Goal: Task Accomplishment & Management: Use online tool/utility

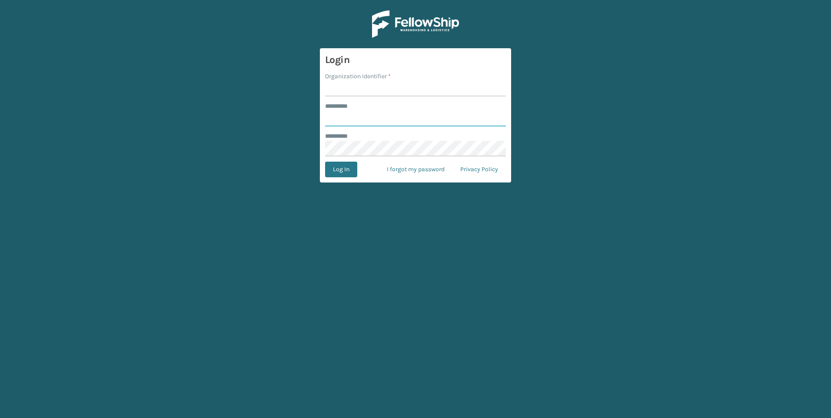
type input "***"
click at [372, 90] on input "Organization Identifier *" at bounding box center [415, 89] width 181 height 16
type input "Fellowship - West"
click at [343, 163] on button "Log In" at bounding box center [341, 170] width 32 height 16
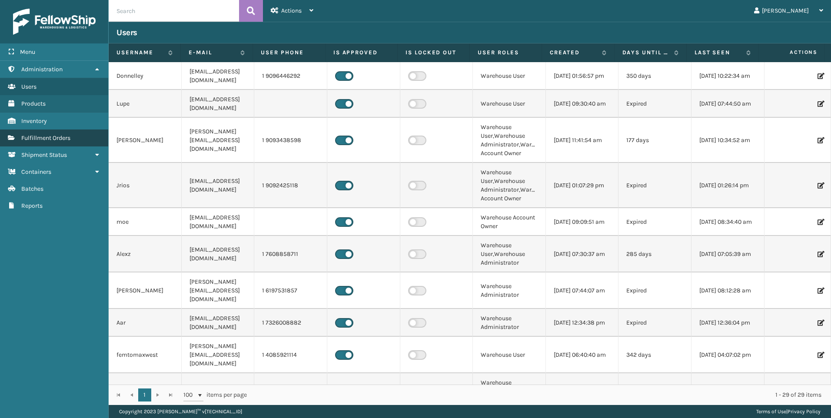
click at [57, 134] on span "Fulfillment Orders" at bounding box center [45, 137] width 49 height 7
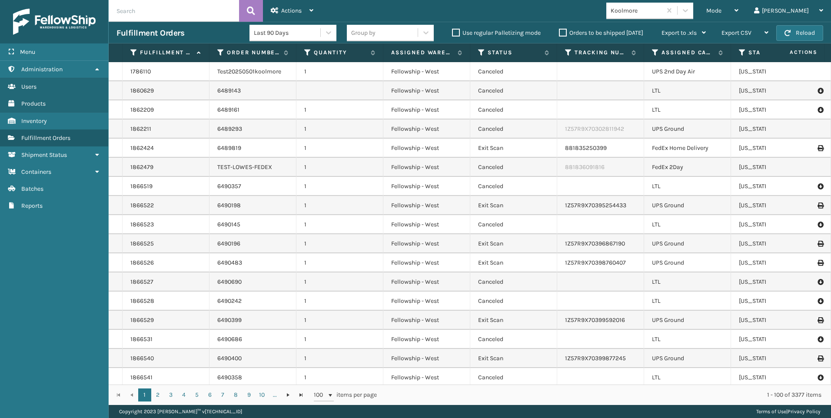
click at [722, 14] on span "Mode" at bounding box center [713, 10] width 15 height 7
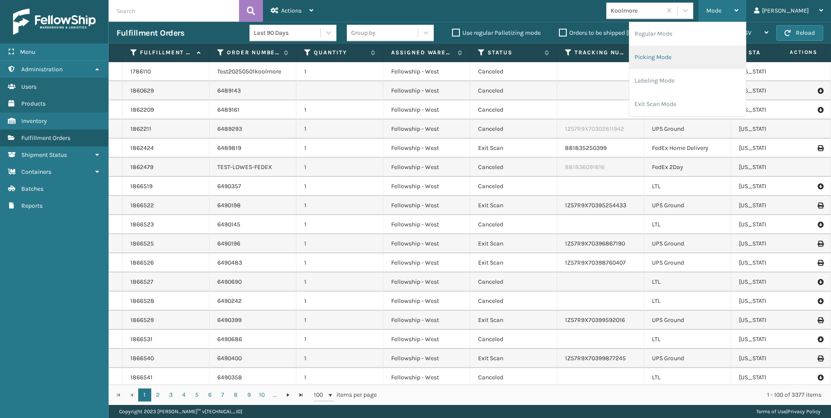
click at [743, 57] on li "Picking Mode" at bounding box center [687, 57] width 117 height 23
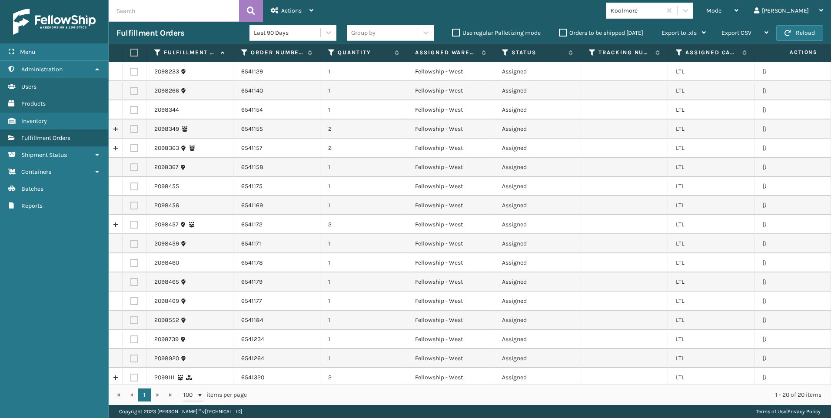
scroll to position [67, 0]
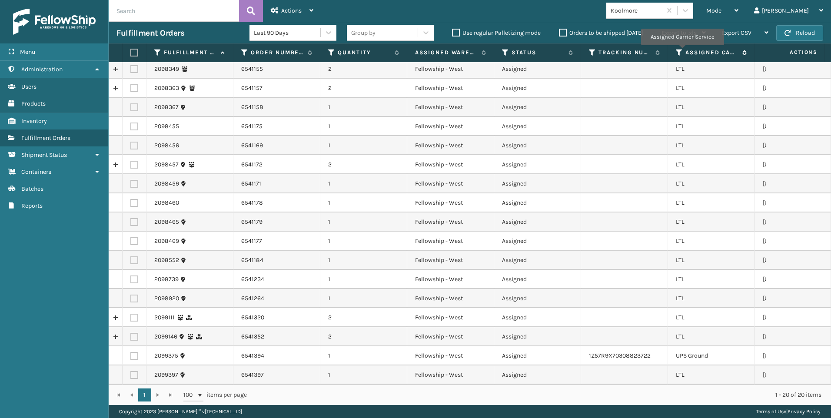
click at [683, 50] on icon at bounding box center [679, 53] width 7 height 8
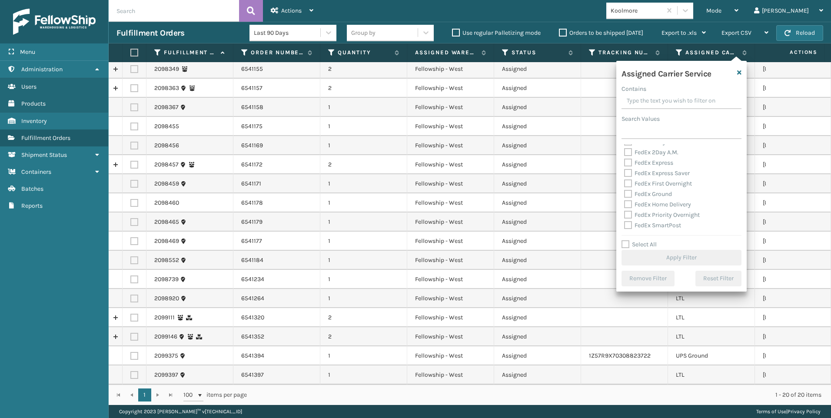
scroll to position [87, 0]
click at [640, 189] on label "LTL" at bounding box center [633, 187] width 19 height 7
click at [625, 188] on input "LTL" at bounding box center [624, 186] width 0 height 6
checkbox input "true"
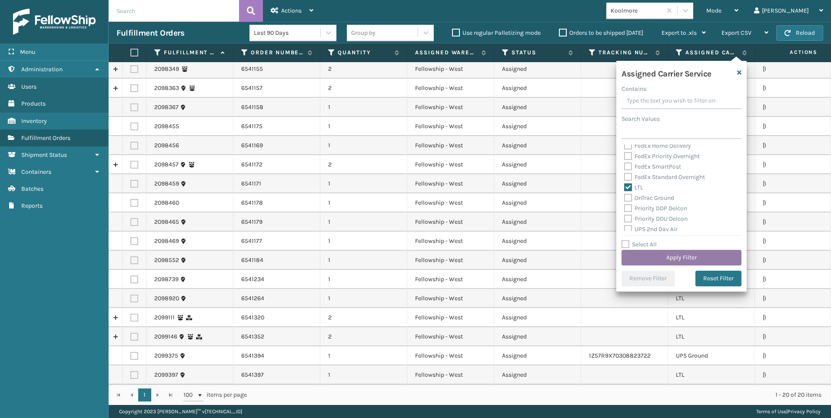
click at [653, 255] on button "Apply Filter" at bounding box center [682, 258] width 120 height 16
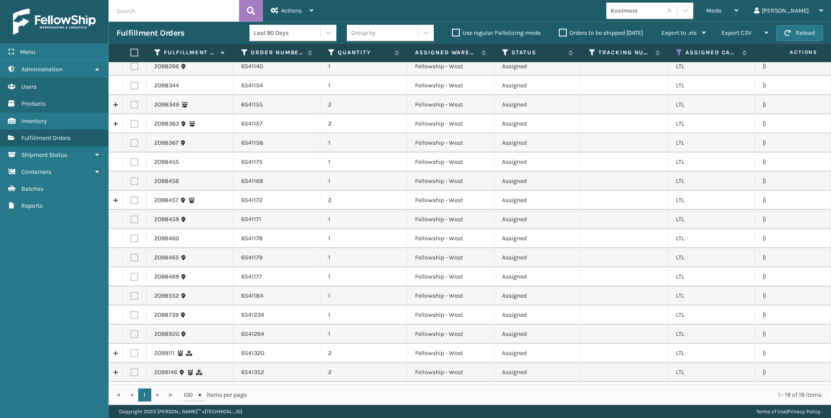
scroll to position [47, 0]
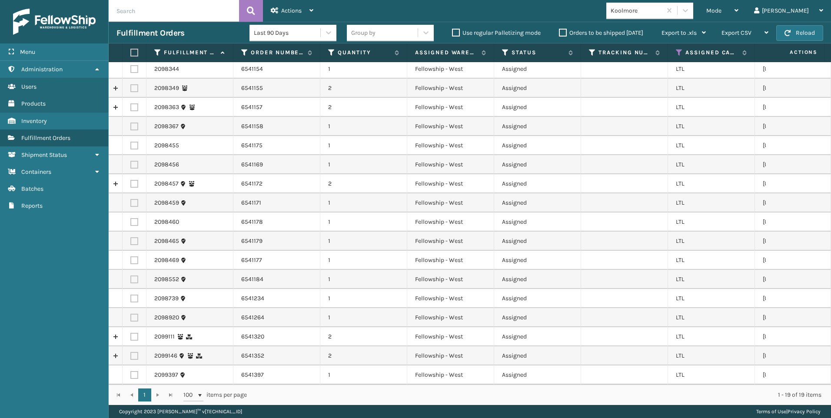
click at [133, 48] on th at bounding box center [135, 52] width 24 height 19
click at [136, 52] on label at bounding box center [132, 53] width 5 height 8
click at [131, 52] on input "checkbox" at bounding box center [130, 53] width 0 height 6
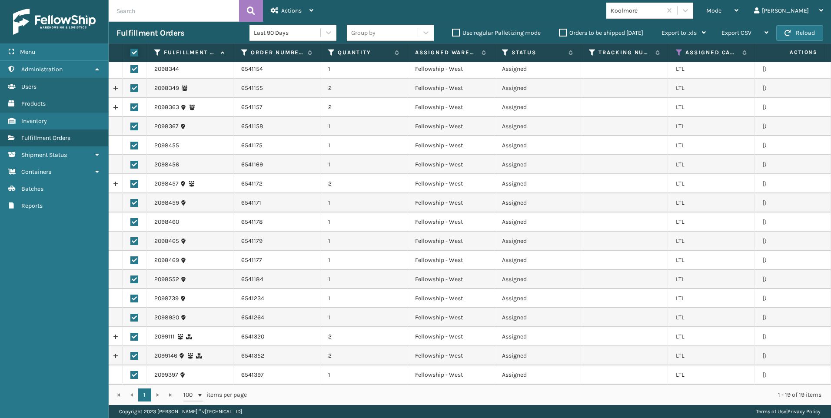
checkbox input "true"
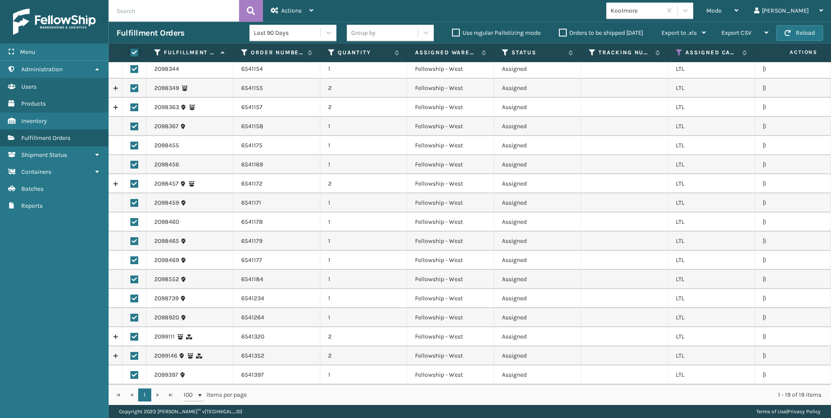
checkbox input "true"
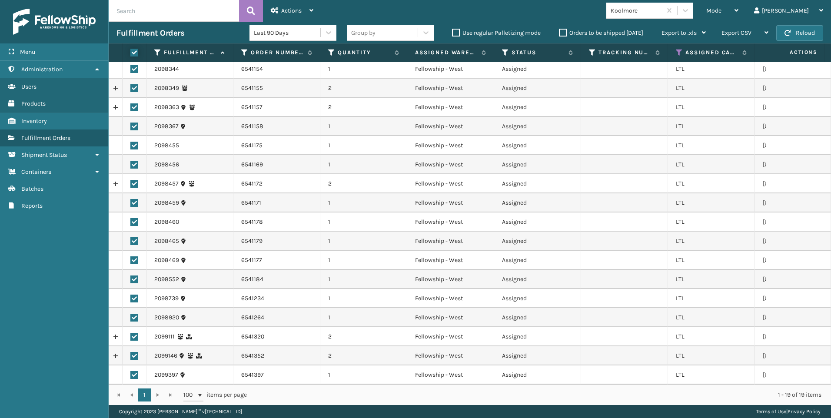
checkbox input "true"
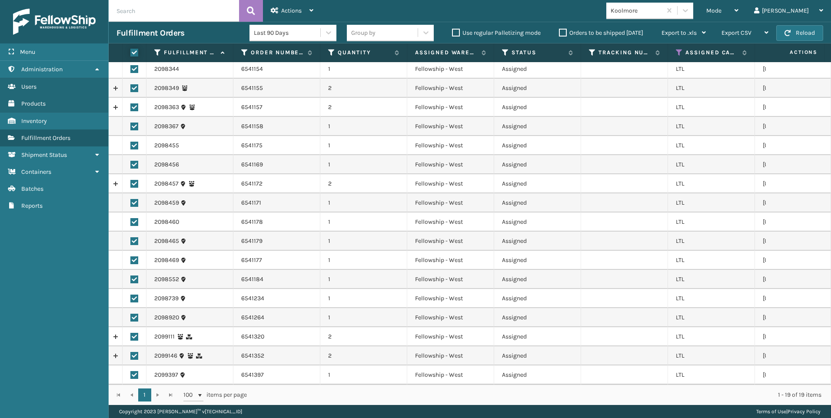
checkbox input "true"
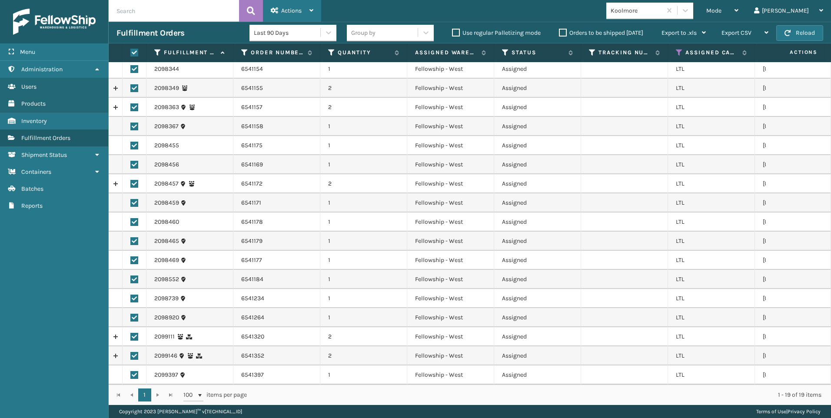
click at [275, 19] on div "Actions" at bounding box center [292, 11] width 43 height 22
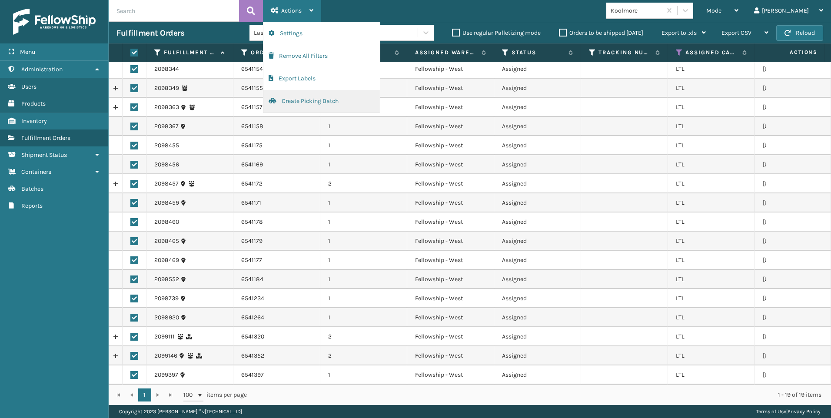
click at [308, 103] on button "Create Picking Batch" at bounding box center [321, 101] width 117 height 23
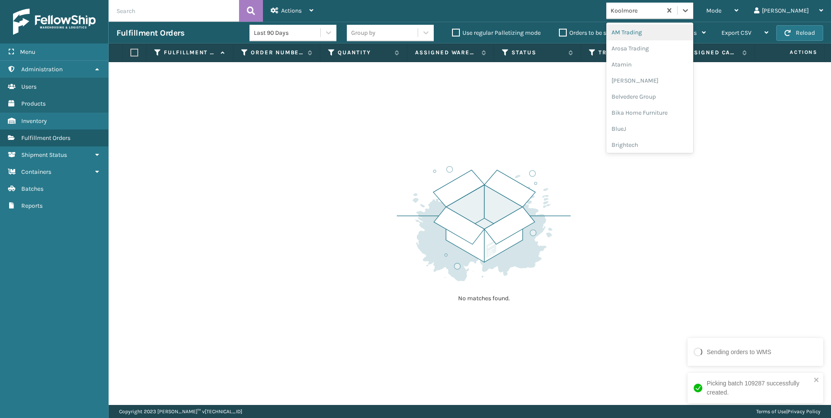
click at [663, 10] on div "Koolmore" at bounding box center [637, 10] width 52 height 9
click at [681, 127] on div "SleepGeekz" at bounding box center [649, 127] width 87 height 16
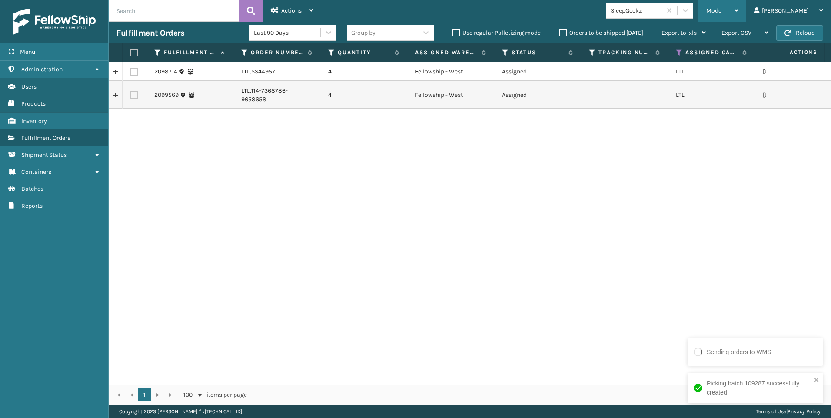
click at [739, 10] on div "Mode" at bounding box center [722, 11] width 32 height 22
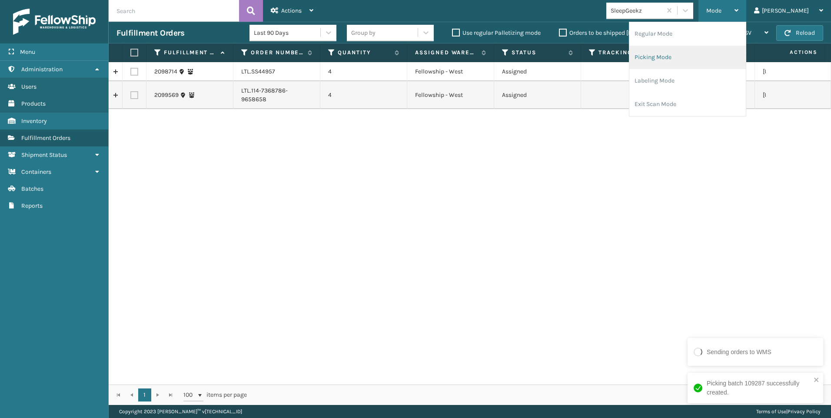
click at [731, 55] on li "Picking Mode" at bounding box center [687, 57] width 117 height 23
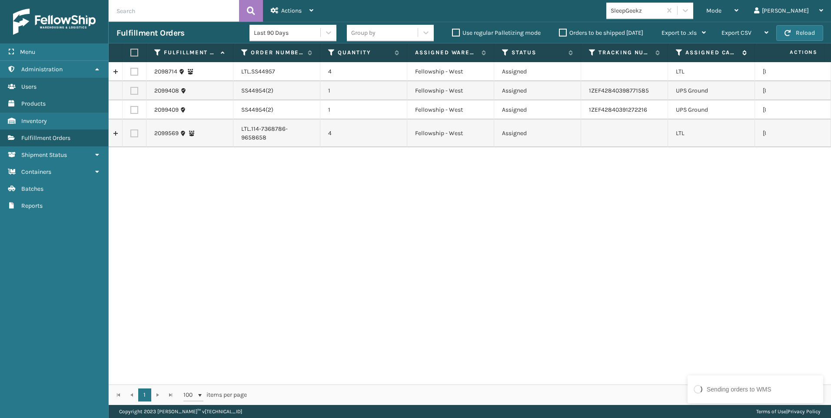
click at [681, 51] on icon at bounding box center [679, 53] width 7 height 8
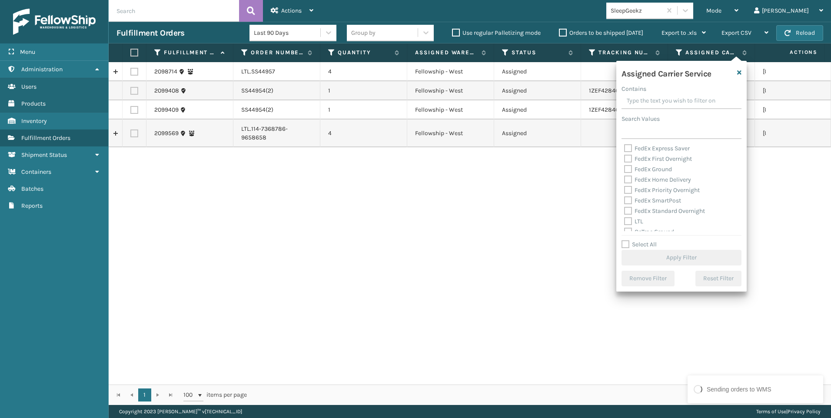
scroll to position [87, 0]
click at [352, 219] on div "2098714 LTL.SS44957 4 Fellowship - West Assigned LTL [US_STATE] 2099408 SS44954…" at bounding box center [470, 223] width 723 height 323
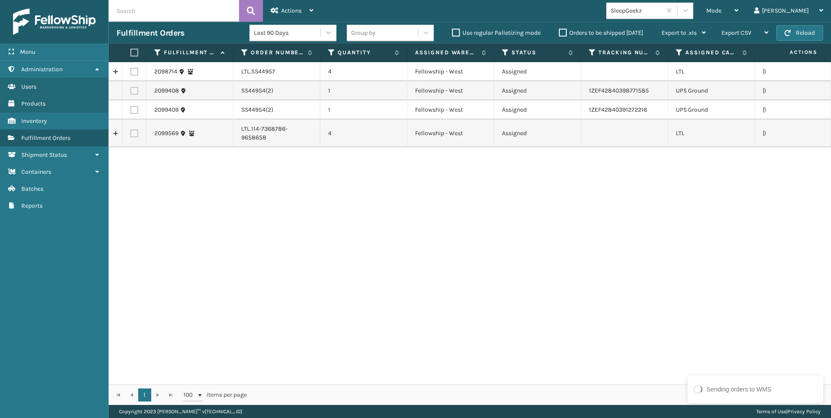
click at [134, 70] on label at bounding box center [134, 72] width 8 height 8
click at [131, 70] on input "checkbox" at bounding box center [130, 71] width 0 height 6
checkbox input "true"
click at [137, 130] on label at bounding box center [134, 134] width 8 height 8
click at [131, 130] on input "checkbox" at bounding box center [130, 133] width 0 height 6
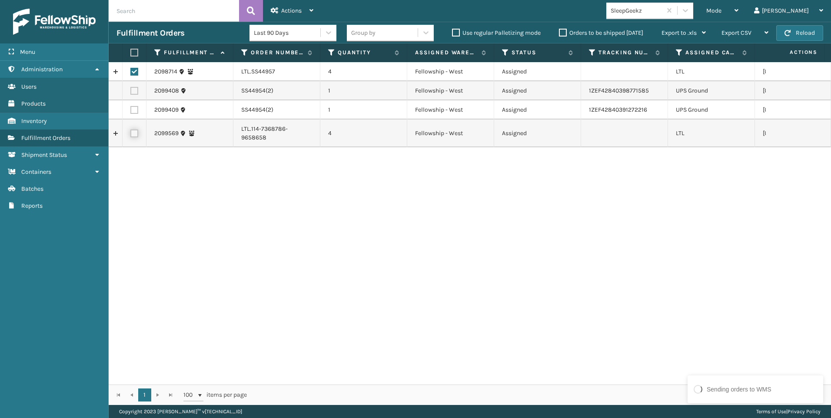
checkbox input "true"
click at [282, 5] on div "Actions" at bounding box center [292, 11] width 43 height 22
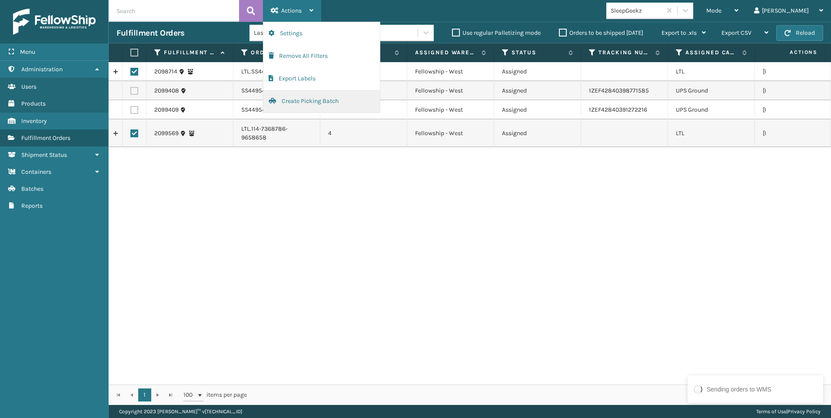
click at [313, 99] on button "Create Picking Batch" at bounding box center [321, 101] width 117 height 23
